Goal: Task Accomplishment & Management: Use online tool/utility

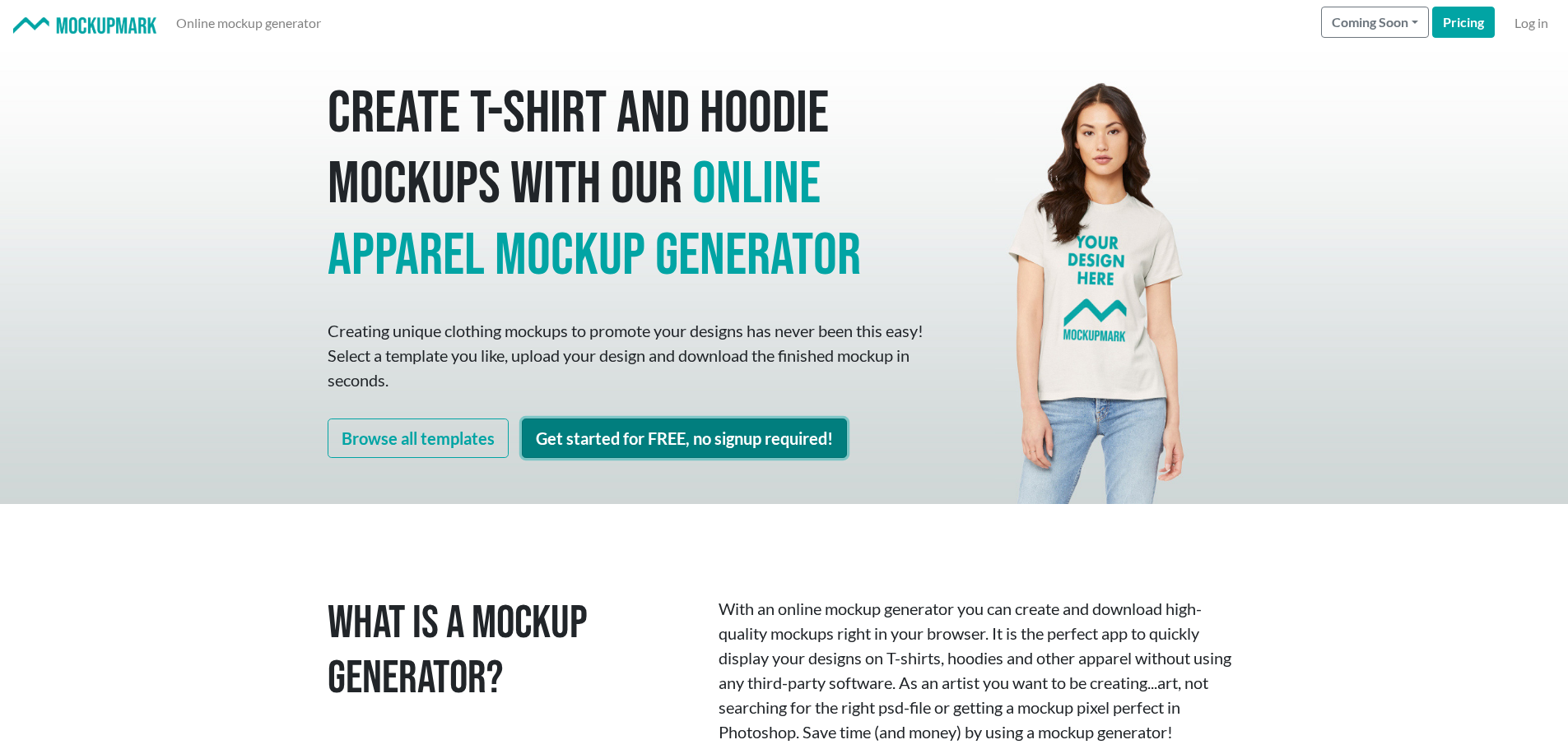
click at [678, 440] on link "Get started for FREE, no signup required!" at bounding box center [683, 438] width 325 height 39
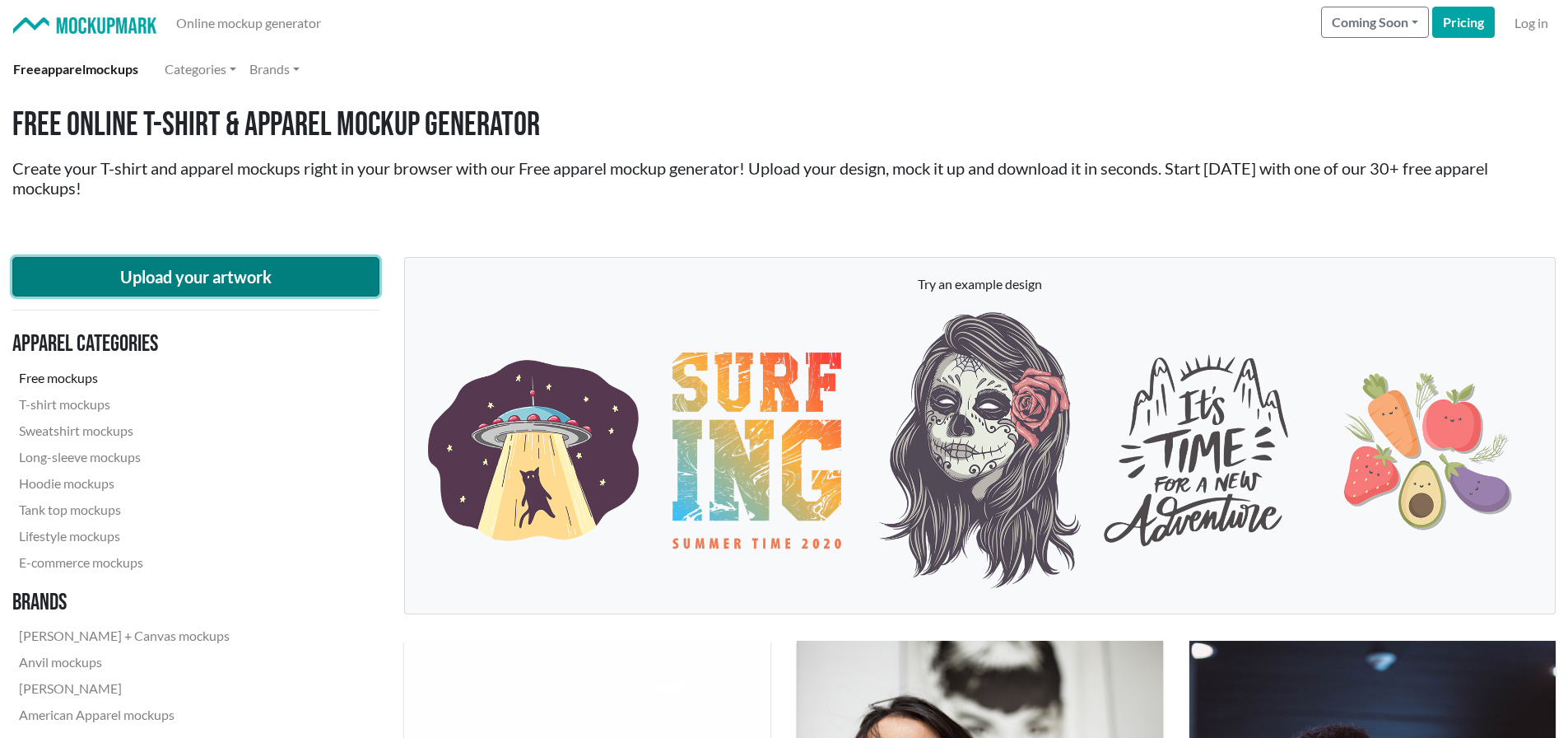
click at [249, 279] on button "Upload your artwork" at bounding box center [196, 276] width 367 height 39
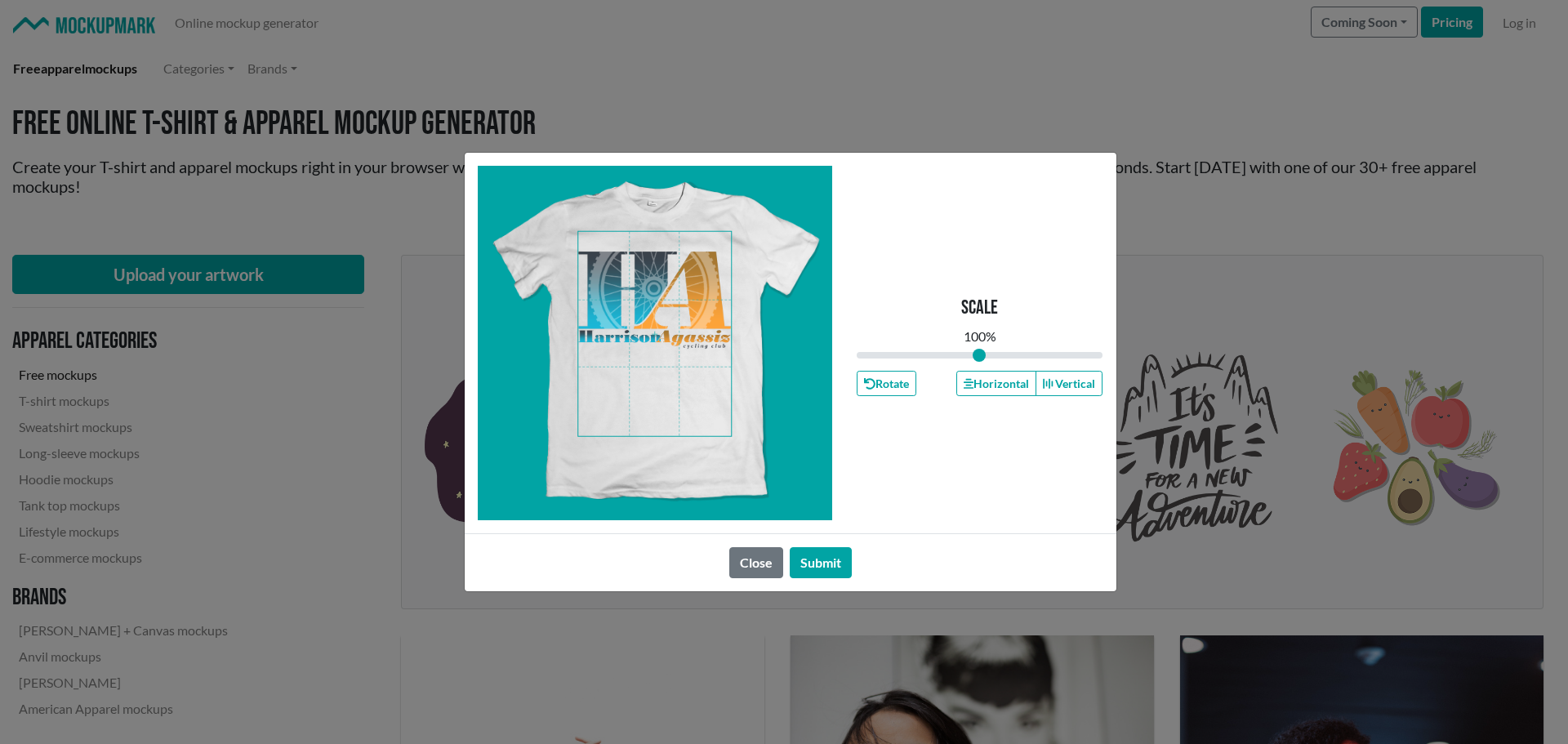
click at [658, 293] on span at bounding box center [654, 334] width 153 height 205
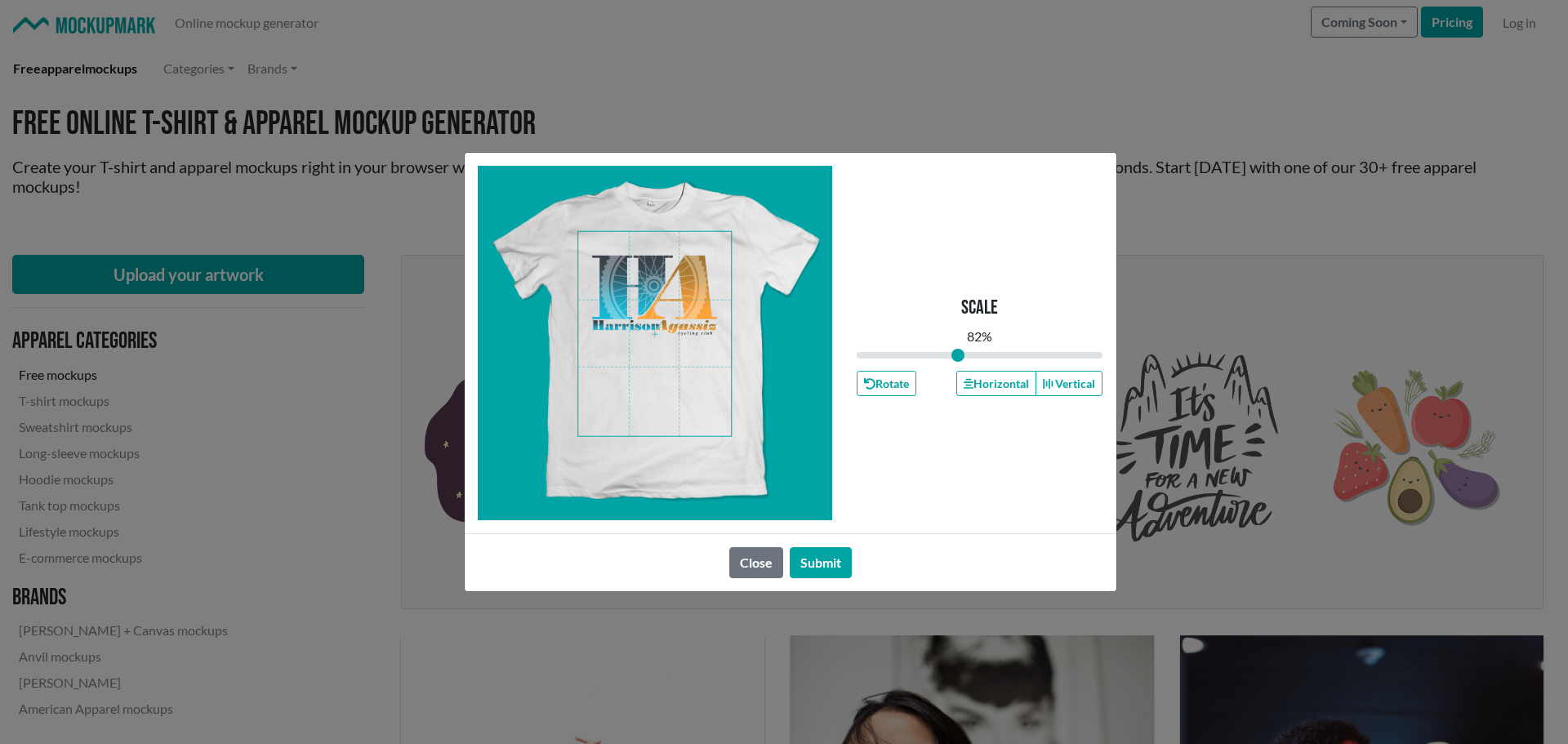
drag, startPoint x: 983, startPoint y: 356, endPoint x: 958, endPoint y: 356, distance: 25.0
click at [958, 356] on input "range" at bounding box center [979, 355] width 246 height 18
click at [680, 301] on span at bounding box center [654, 334] width 153 height 205
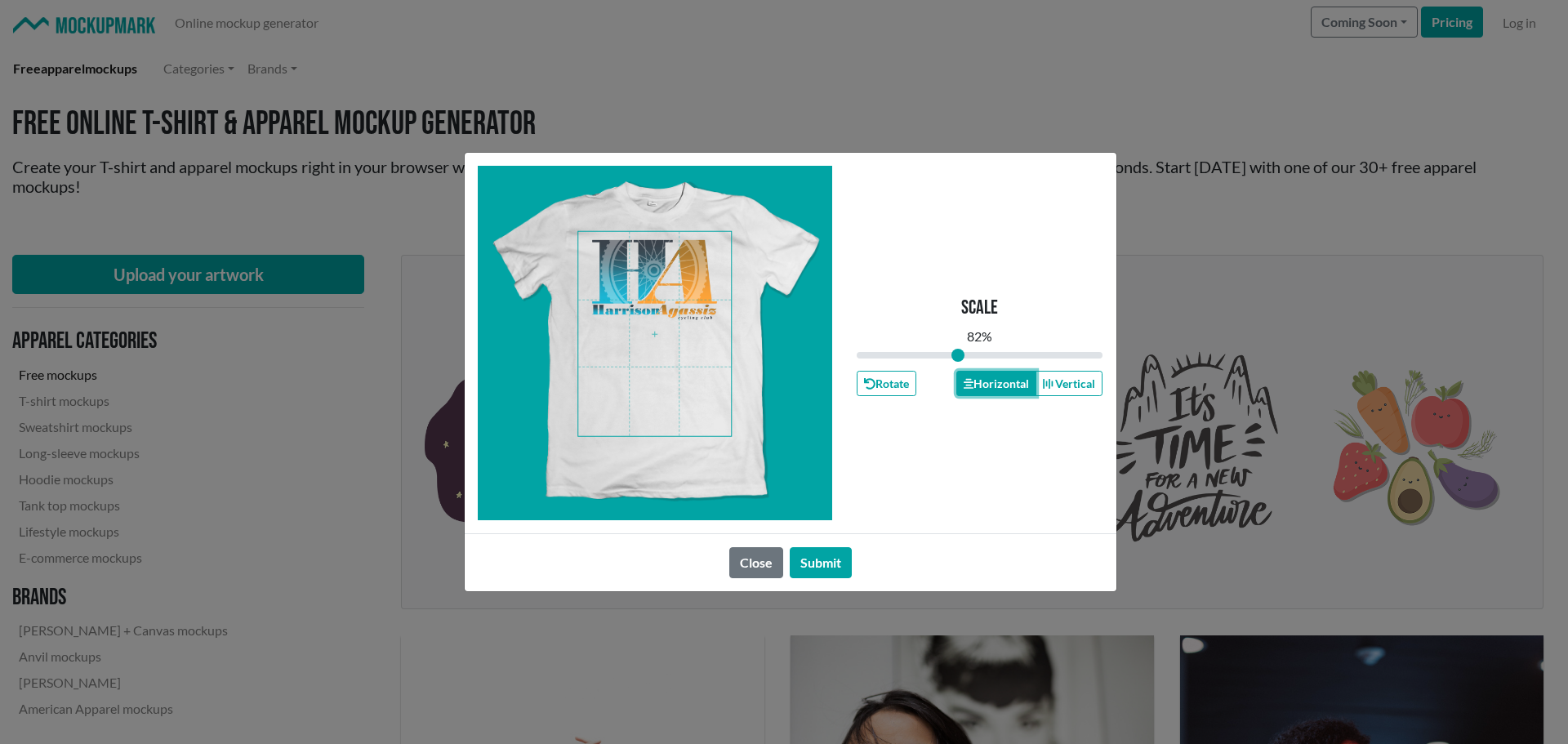
click at [993, 379] on button "Horizontal" at bounding box center [997, 383] width 80 height 26
click at [825, 566] on button "Submit" at bounding box center [820, 562] width 62 height 31
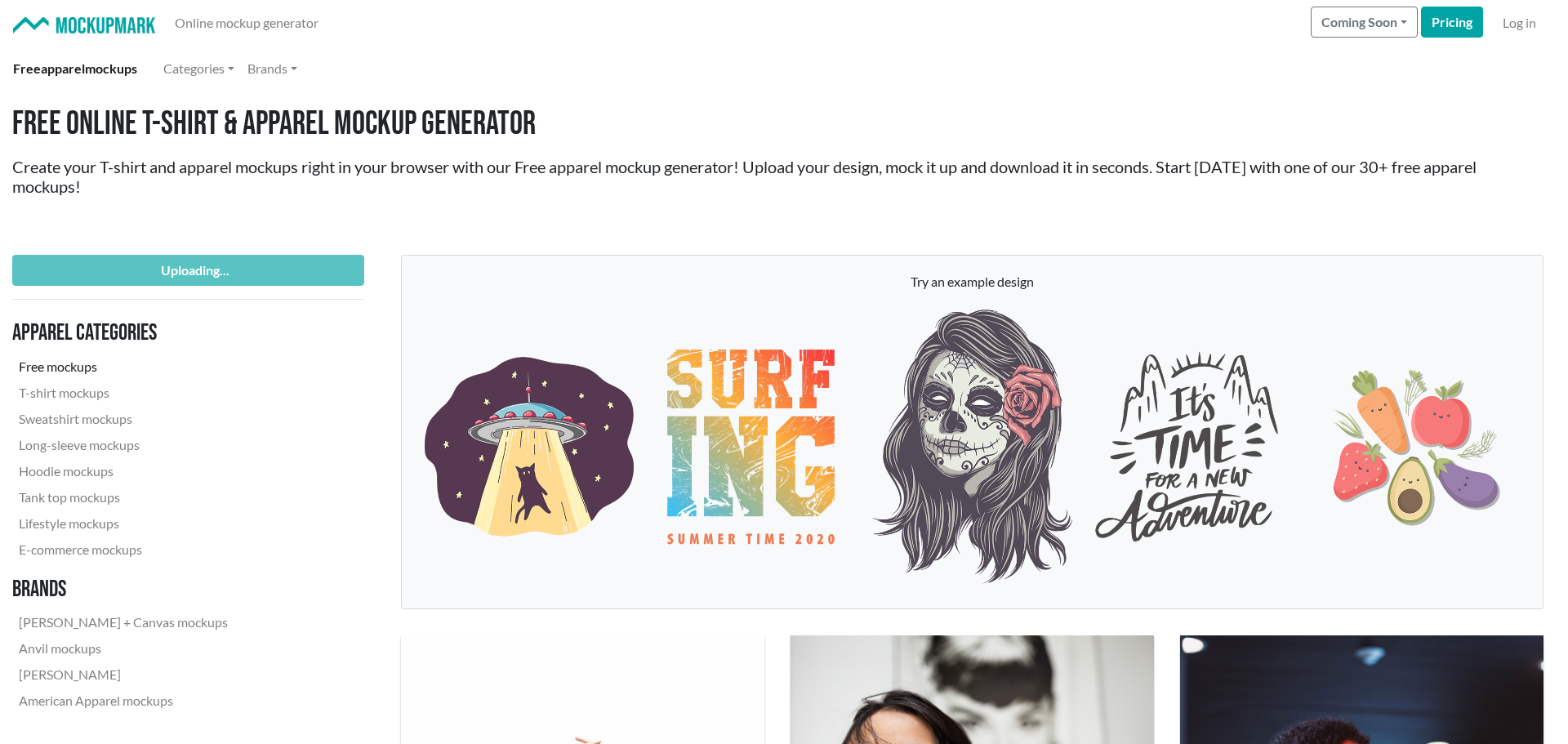
type input "0.82"
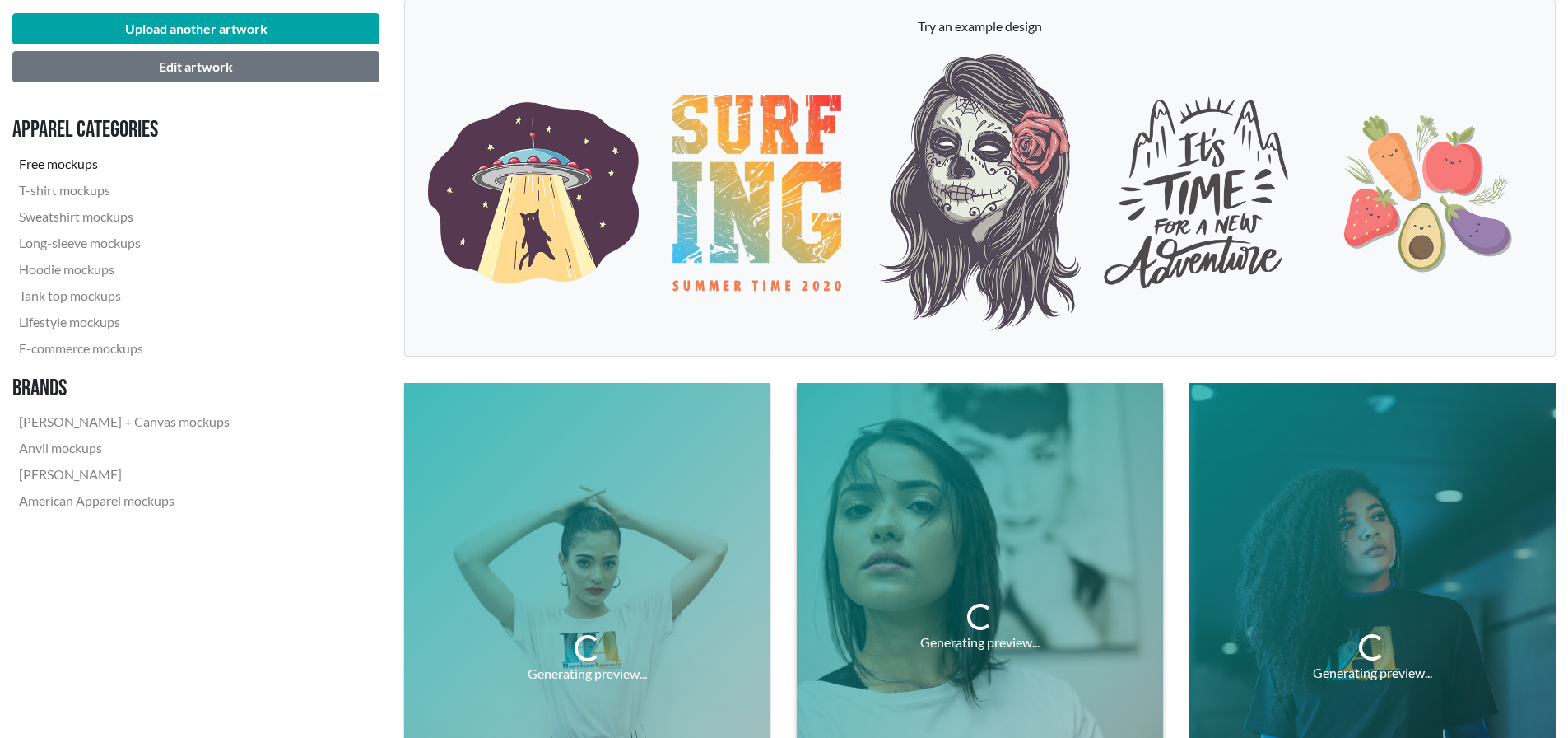
scroll to position [494, 0]
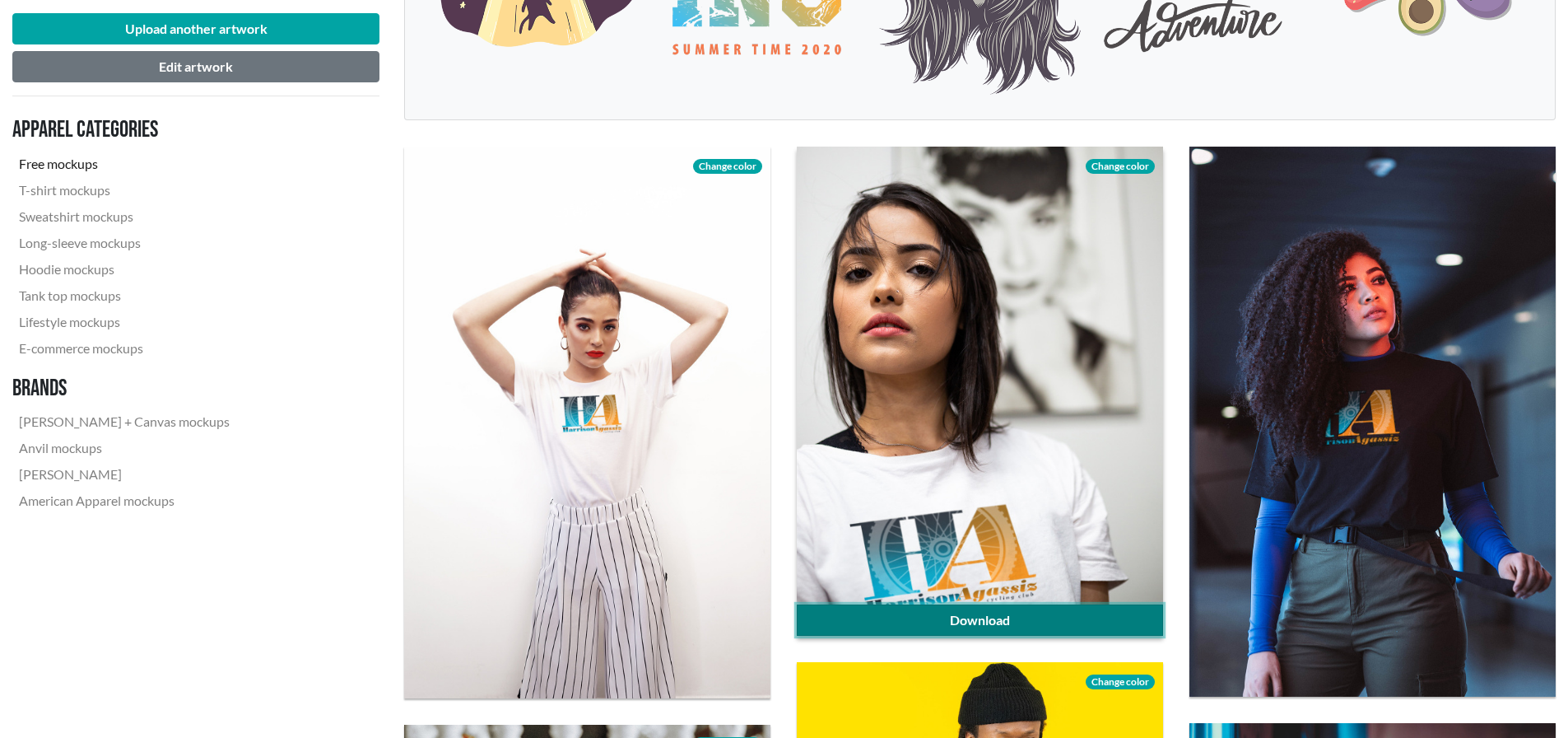
click at [1018, 615] on link "Download" at bounding box center [980, 619] width 366 height 32
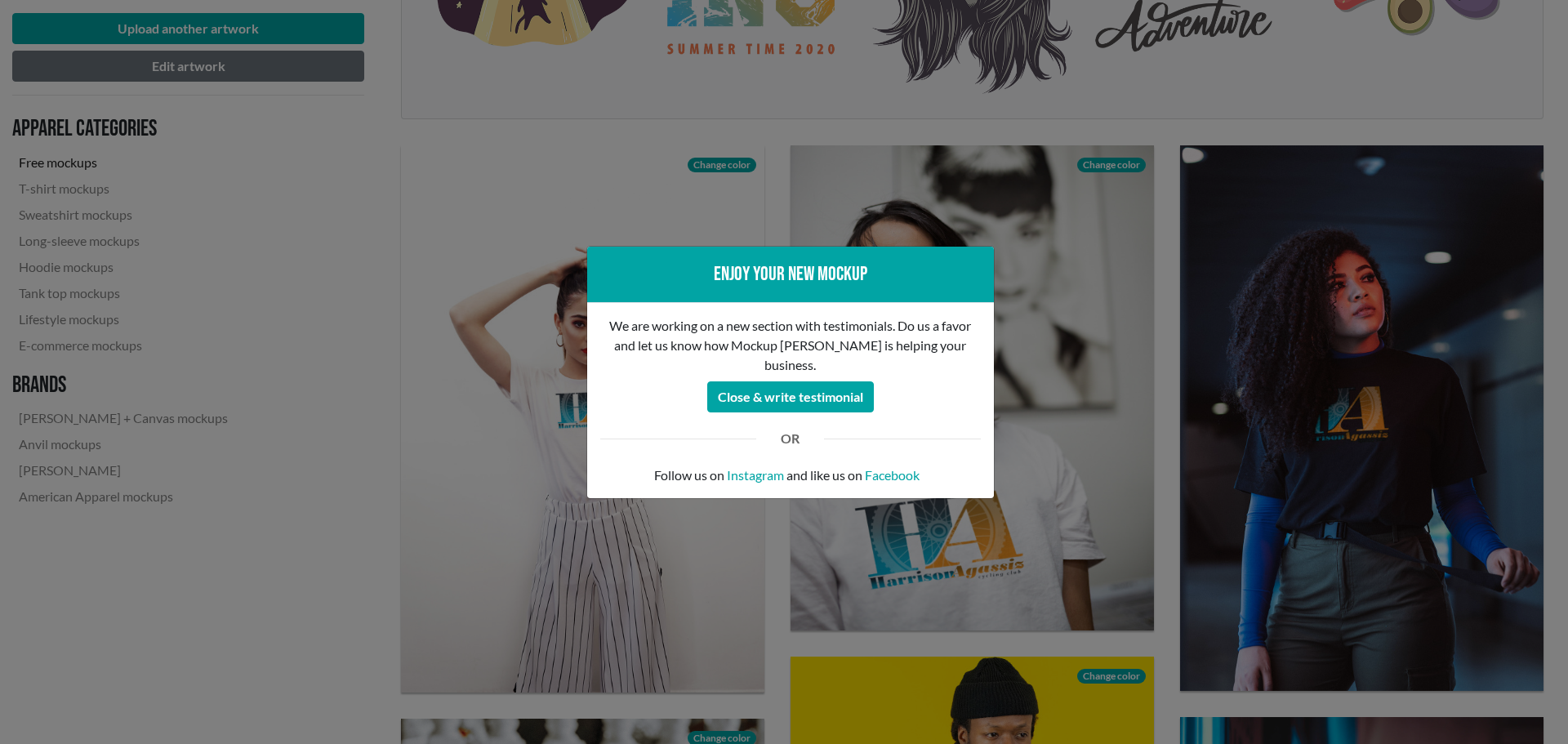
click at [1553, 411] on div "Enjoy your new mockup We are working on a new section with testimonials. Do us …" at bounding box center [784, 372] width 1568 height 744
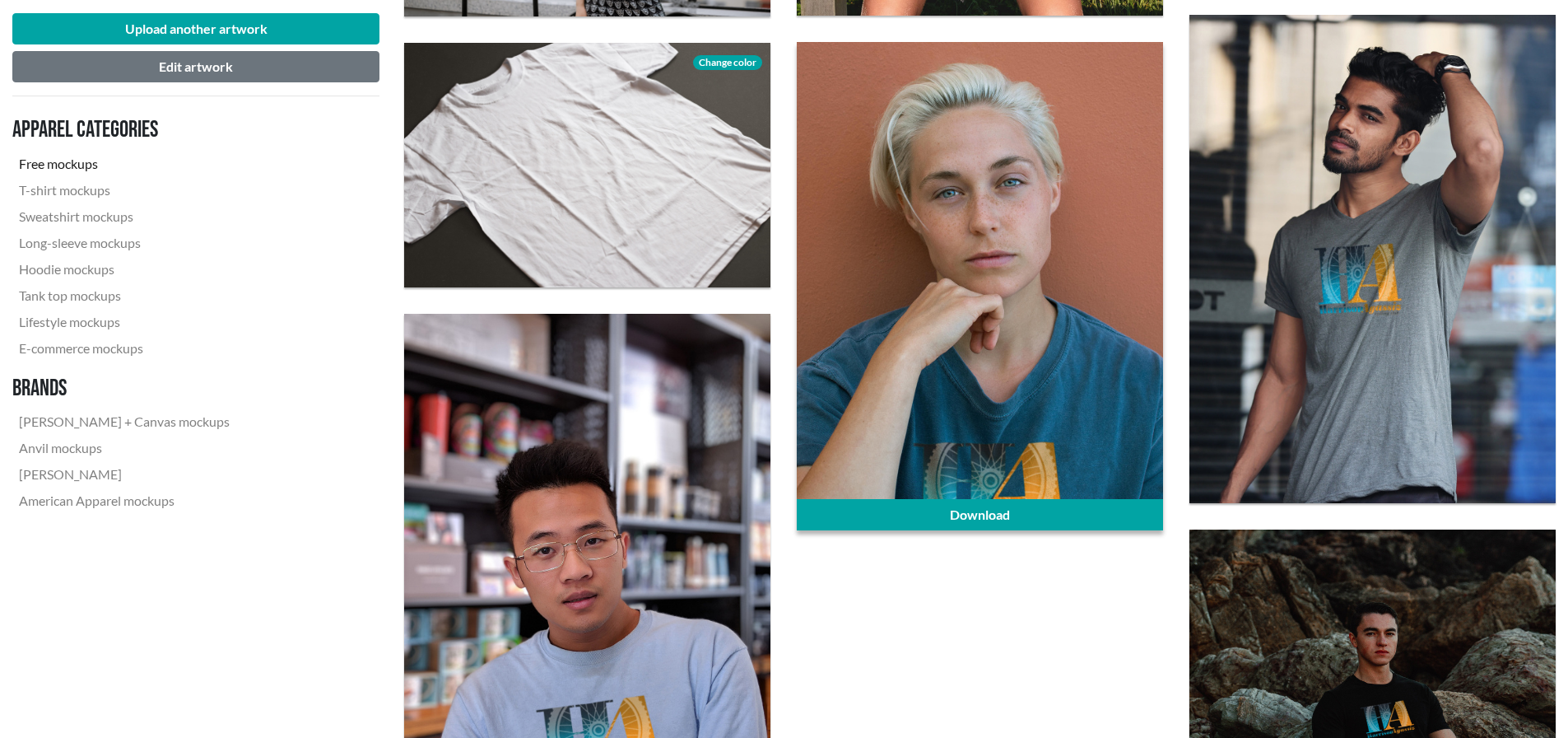
scroll to position [3787, 0]
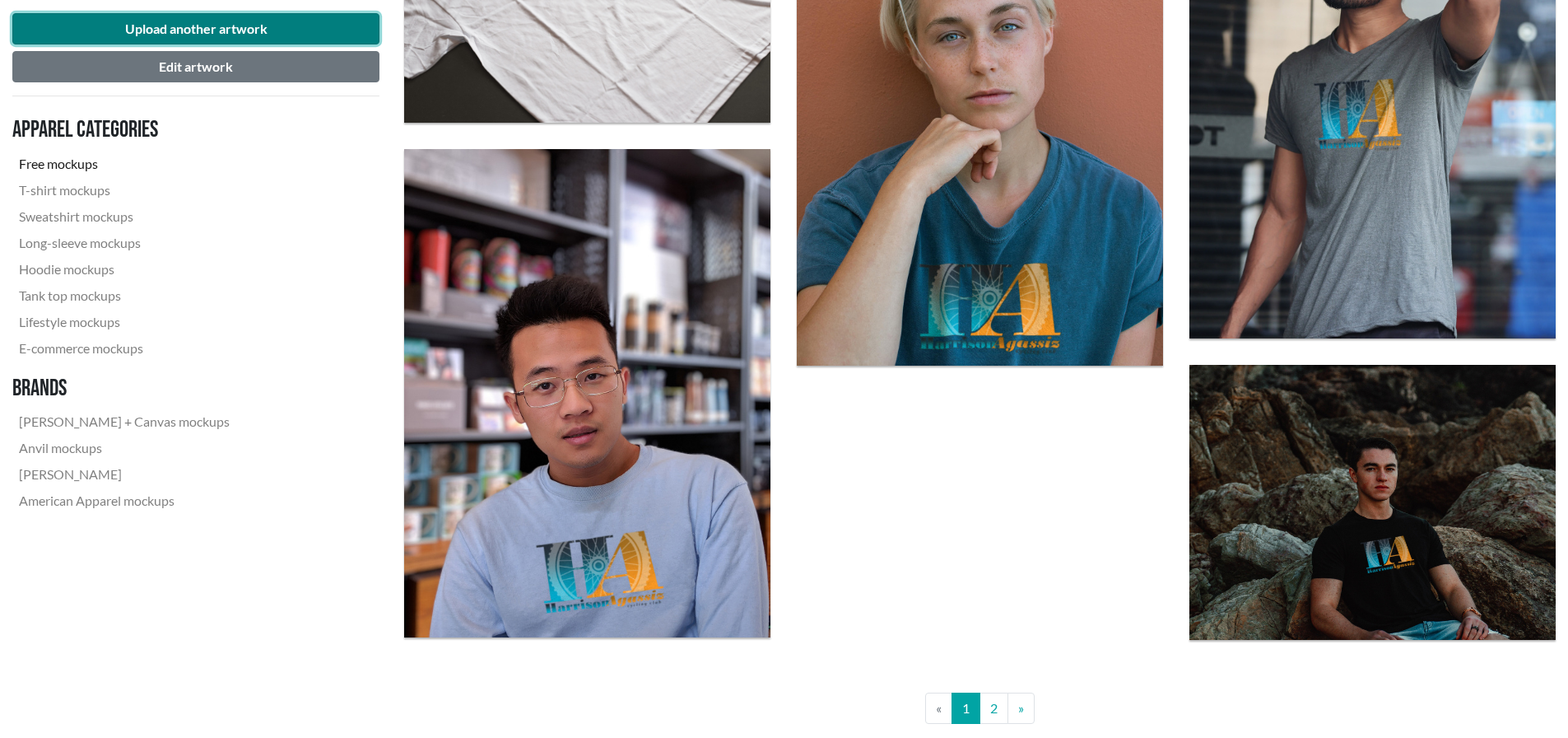
click at [239, 20] on button "Upload another artwork" at bounding box center [196, 29] width 367 height 32
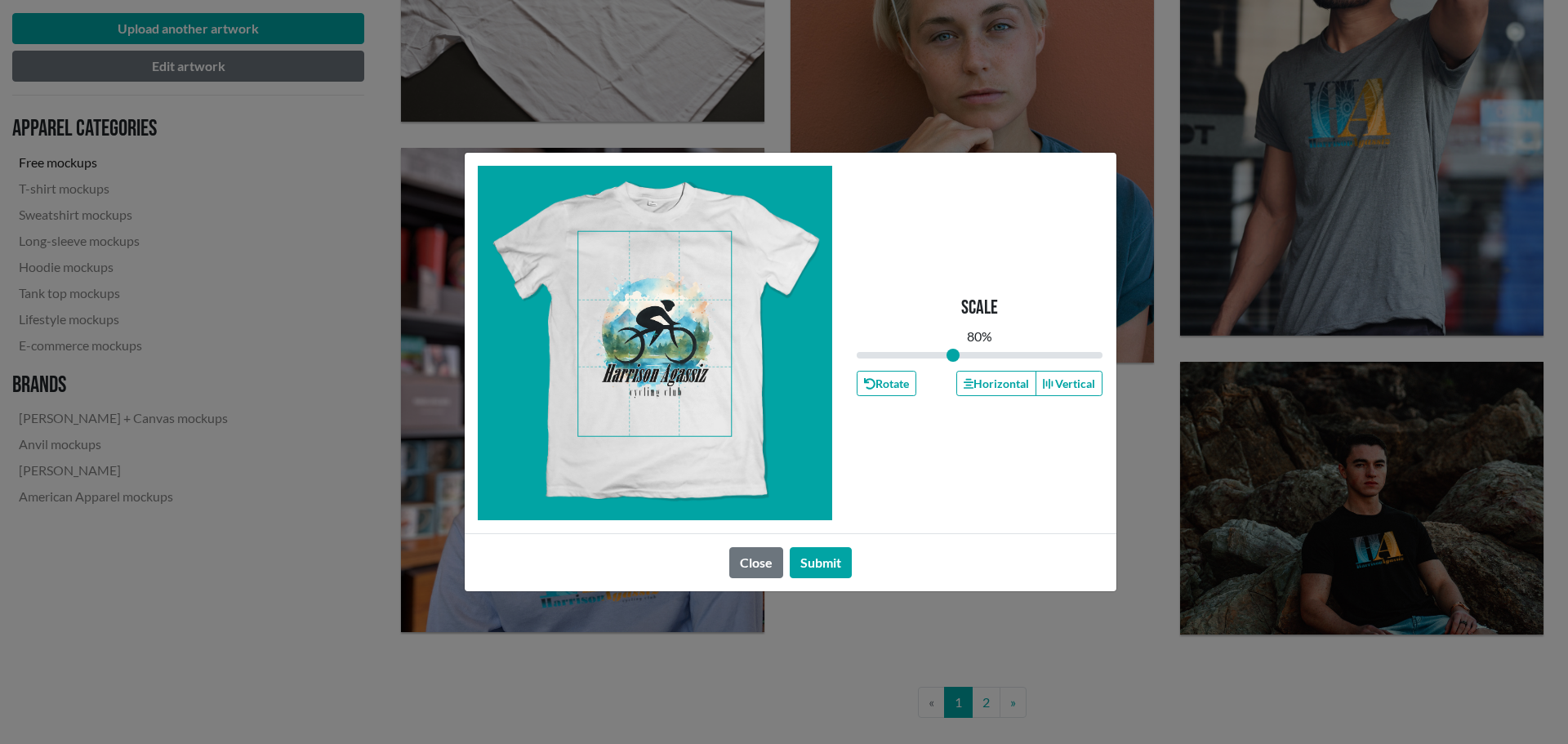
drag, startPoint x: 977, startPoint y: 350, endPoint x: 954, endPoint y: 354, distance: 23.3
type input "0.78"
click at [954, 354] on input "range" at bounding box center [979, 355] width 246 height 18
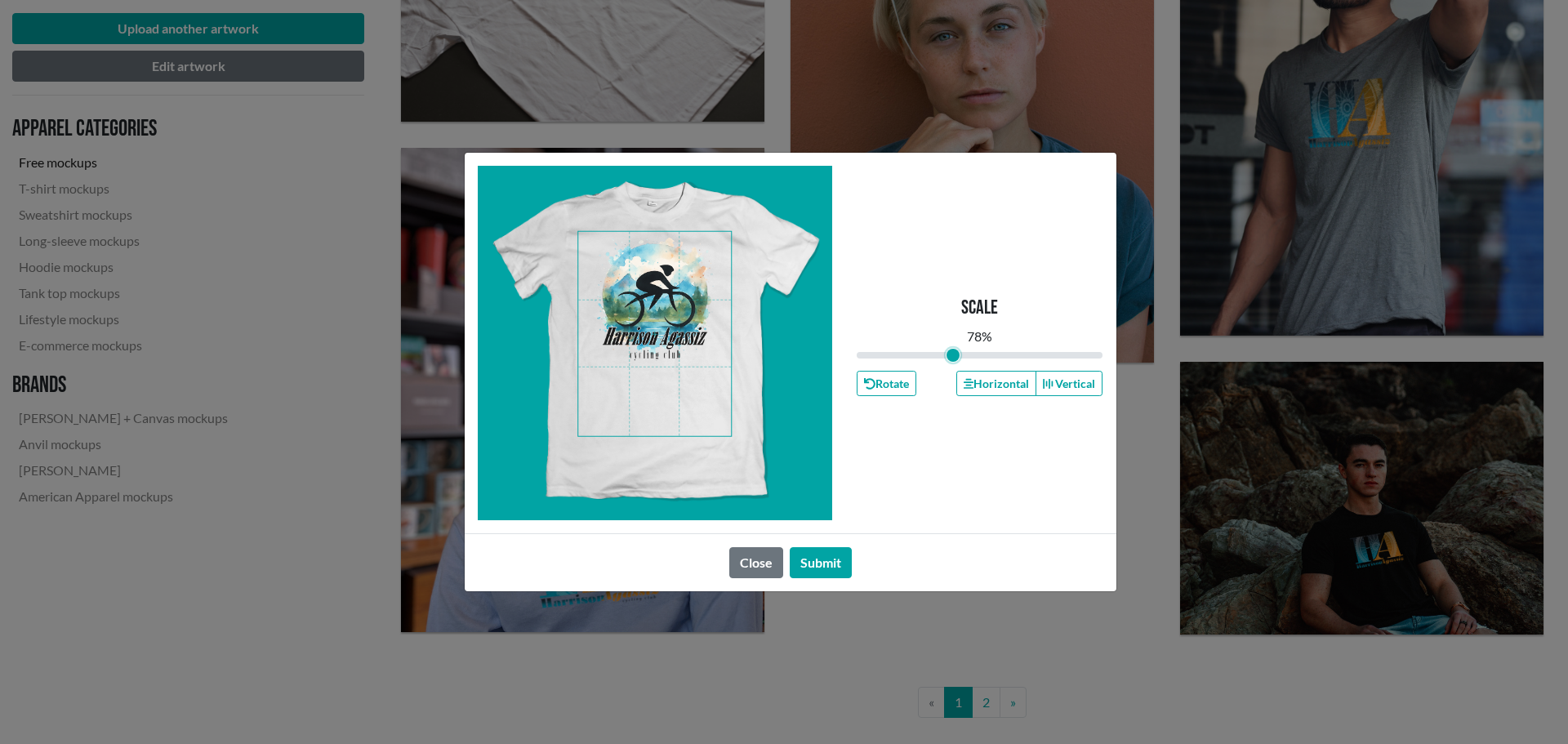
click at [665, 288] on span at bounding box center [654, 334] width 153 height 205
click at [992, 384] on button "Horizontal" at bounding box center [997, 383] width 80 height 26
click at [821, 559] on button "Submit" at bounding box center [820, 562] width 62 height 31
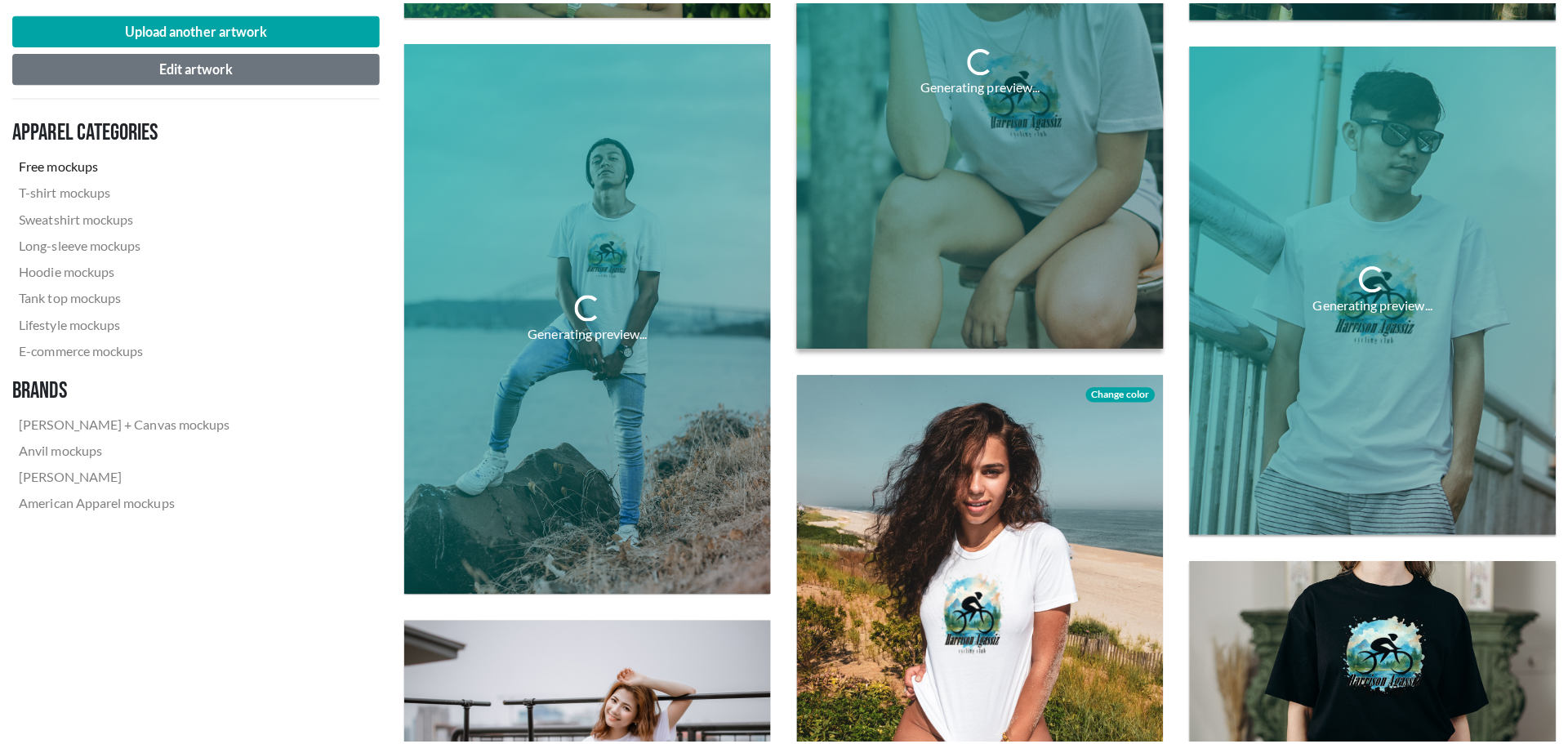
scroll to position [2696, 0]
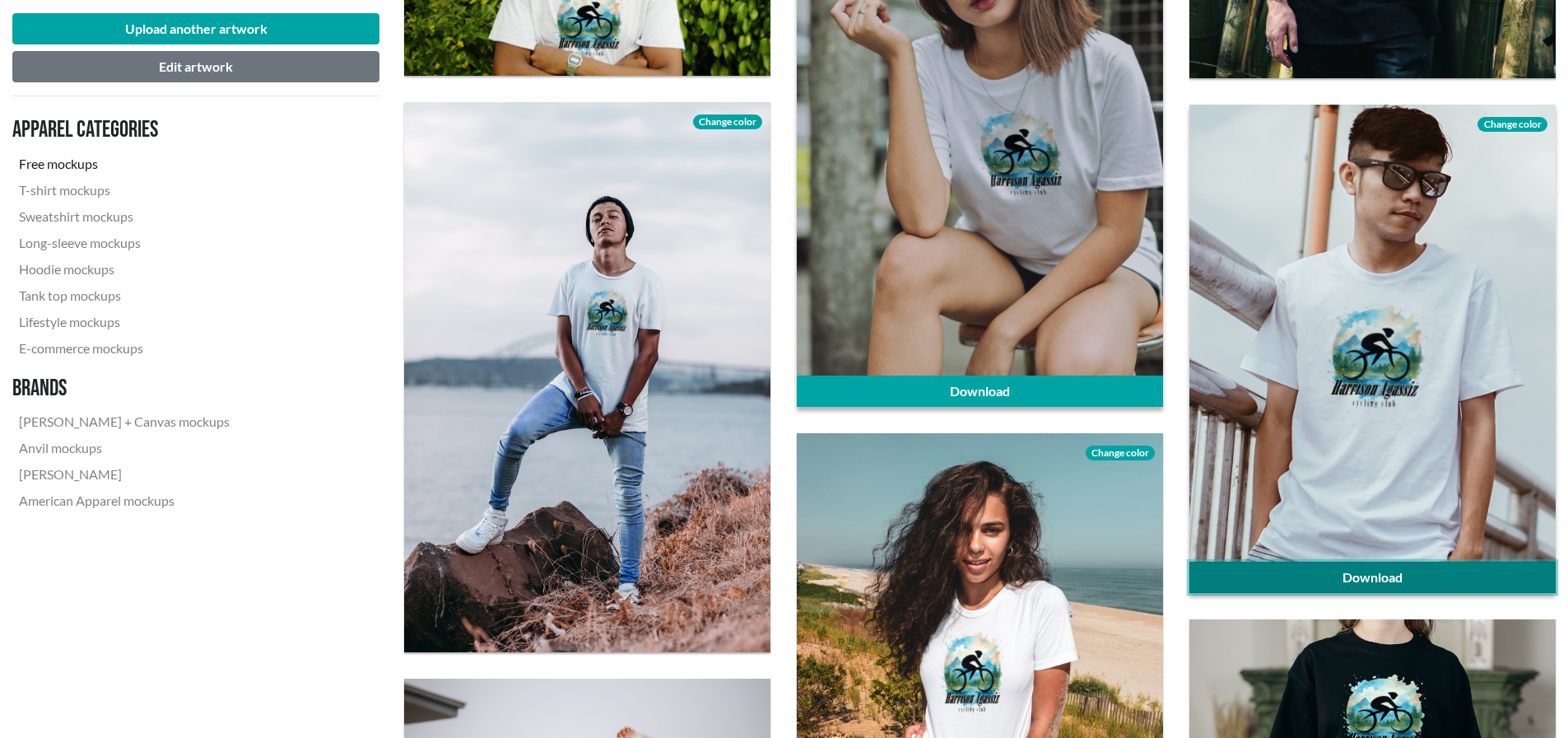
click at [1418, 573] on link "Download" at bounding box center [1372, 577] width 366 height 32
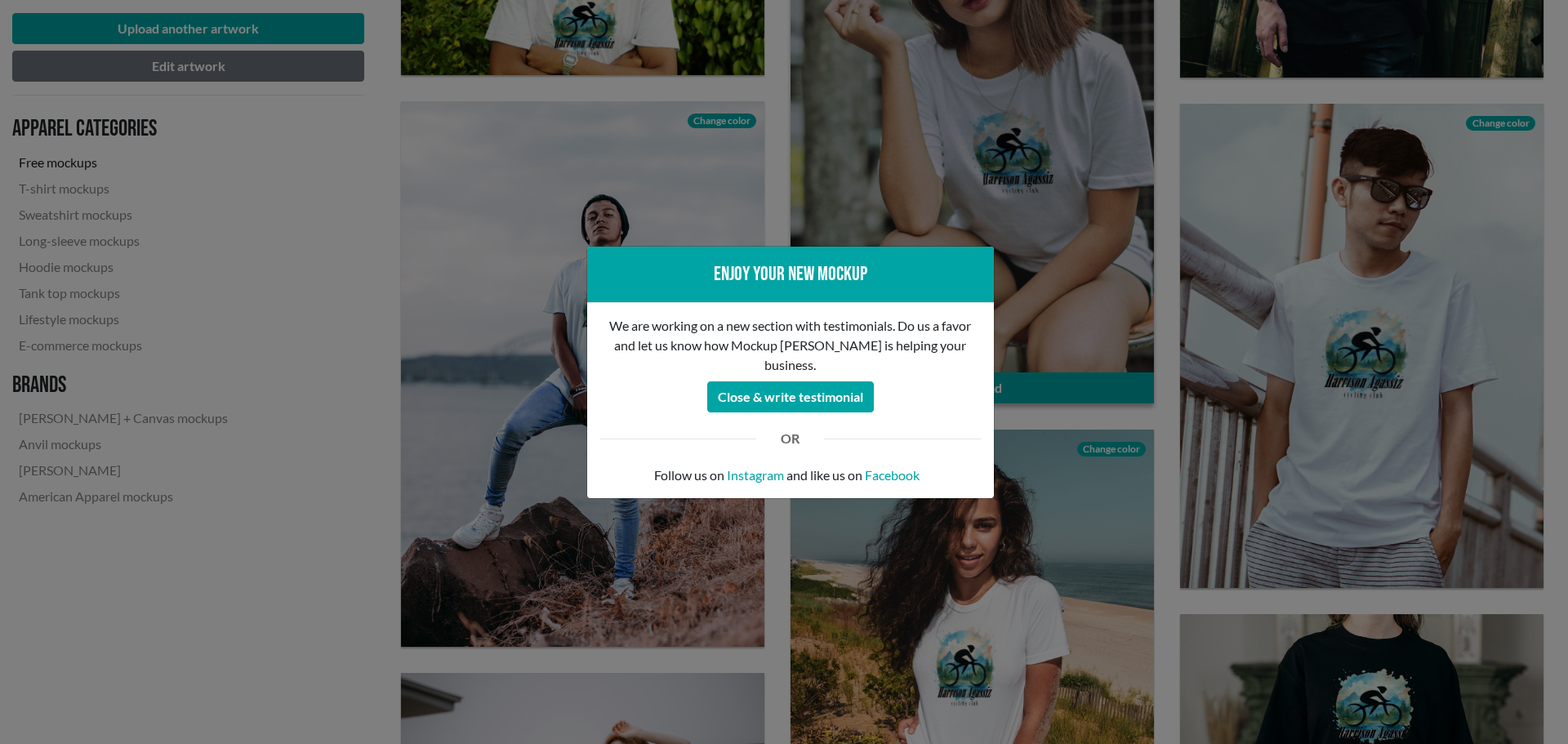
click at [1112, 382] on div "Enjoy your new mockup We are working on a new section with testimonials. Do us …" at bounding box center [784, 372] width 1568 height 744
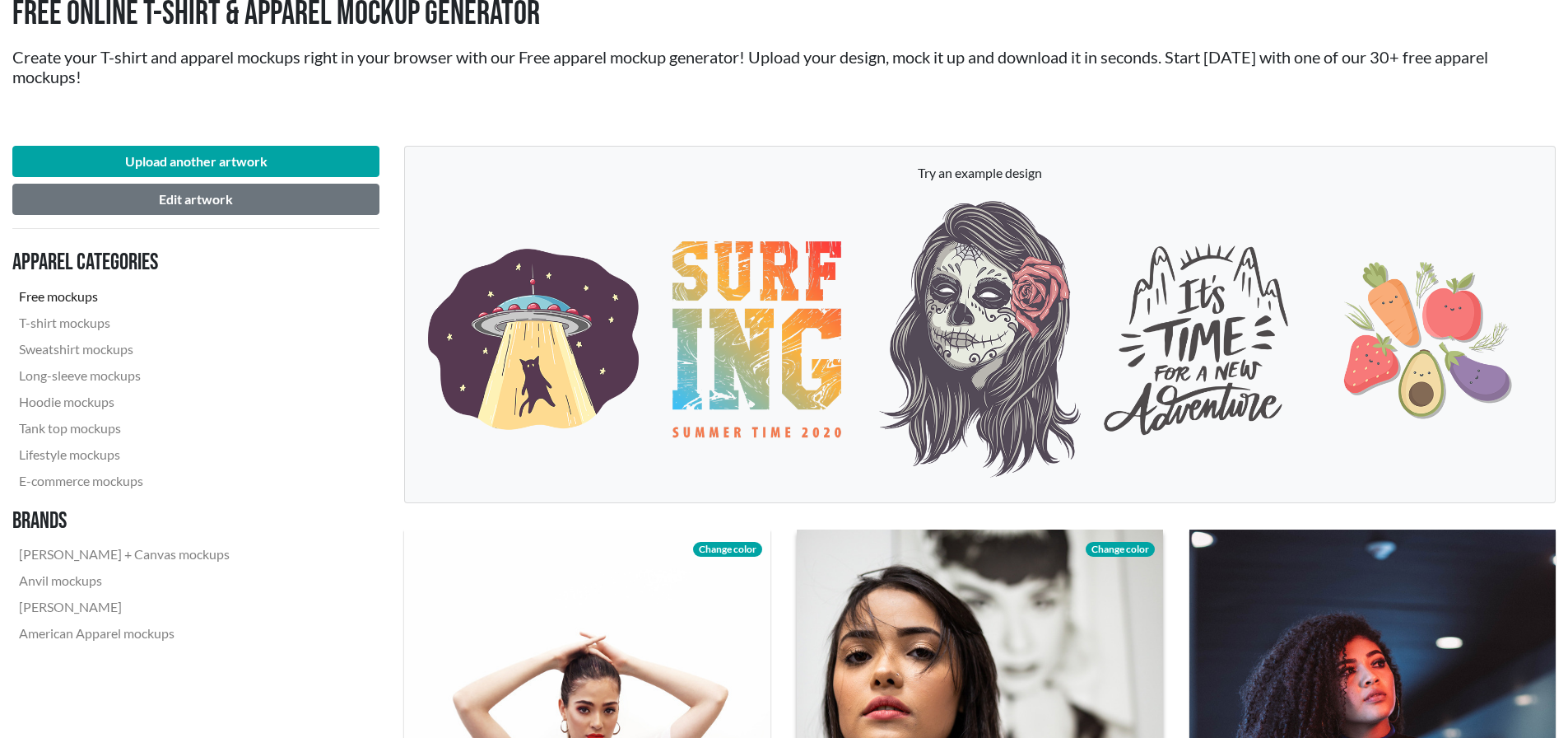
scroll to position [82, 0]
